Goal: Transaction & Acquisition: Download file/media

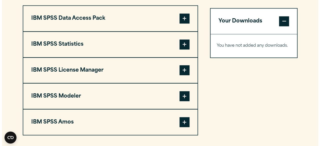
scroll to position [400, 0]
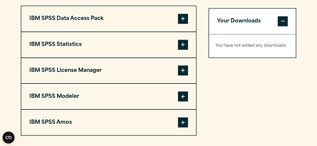
click at [174, 14] on button "IBM SPSS Data Access Pack" at bounding box center [108, 19] width 174 height 26
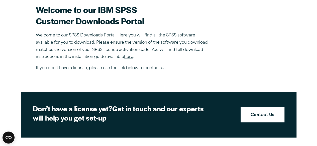
scroll to position [155, 0]
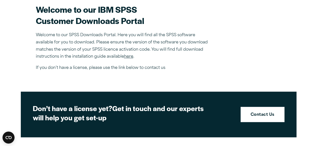
click at [130, 57] on link "here" at bounding box center [128, 57] width 9 height 4
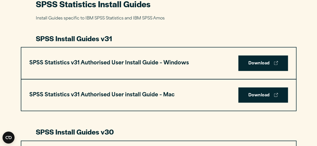
scroll to position [246, 0]
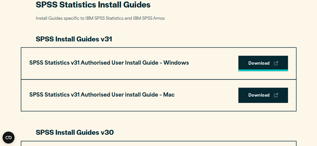
click at [274, 60] on link "Download" at bounding box center [263, 64] width 50 height 16
click at [277, 66] on link "Download" at bounding box center [263, 64] width 50 height 16
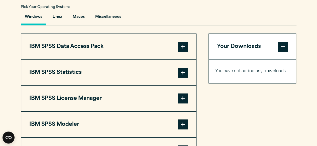
scroll to position [374, 0]
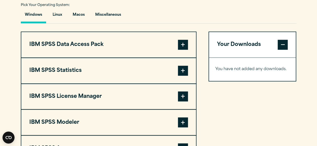
click at [184, 73] on span at bounding box center [183, 71] width 10 height 10
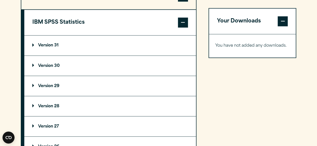
scroll to position [423, 0]
click at [111, 65] on summary "Version 30" at bounding box center [109, 66] width 171 height 20
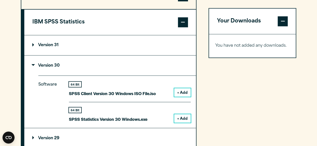
click at [157, 115] on div "64 Bit SPSS Statistics Version 30 Windows.exe + Add" at bounding box center [130, 112] width 122 height 21
click at [181, 117] on button "+ Add" at bounding box center [182, 118] width 17 height 9
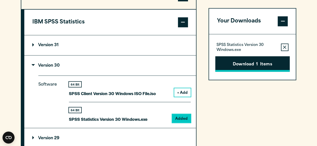
click at [233, 66] on button "Download 1 Items" at bounding box center [252, 64] width 74 height 16
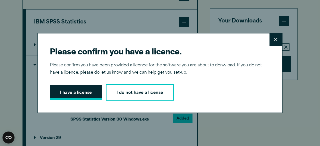
click at [82, 91] on button "I have a license" at bounding box center [76, 93] width 52 height 16
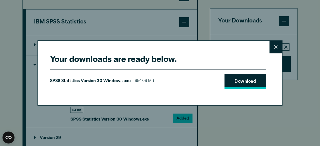
click at [235, 81] on link "Download" at bounding box center [246, 82] width 42 height 16
click at [290, 116] on div "Your downloads are ready below. Close SPSS Statistics Version 30 Windows.exe 88…" at bounding box center [160, 73] width 320 height 146
